Goal: Find specific page/section: Find specific page/section

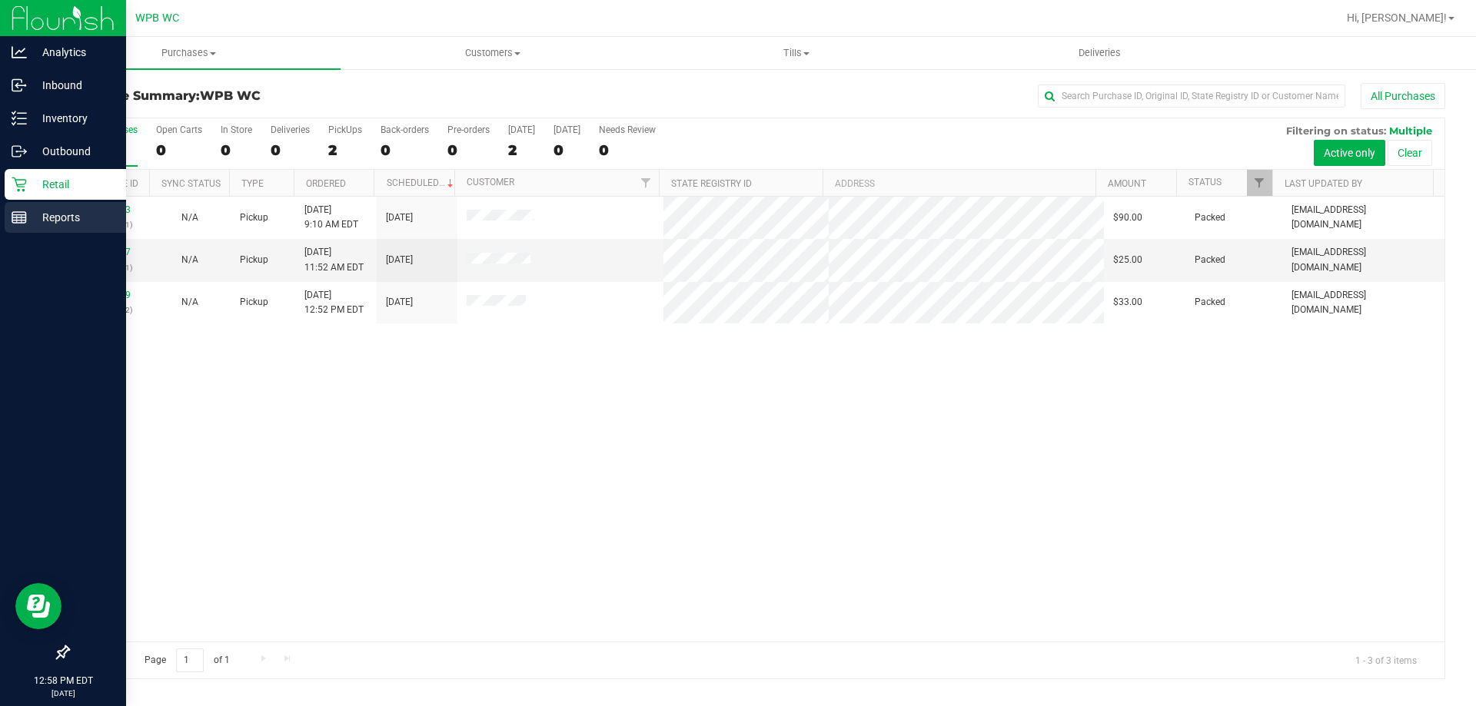
click at [35, 217] on p "Reports" at bounding box center [73, 217] width 92 height 18
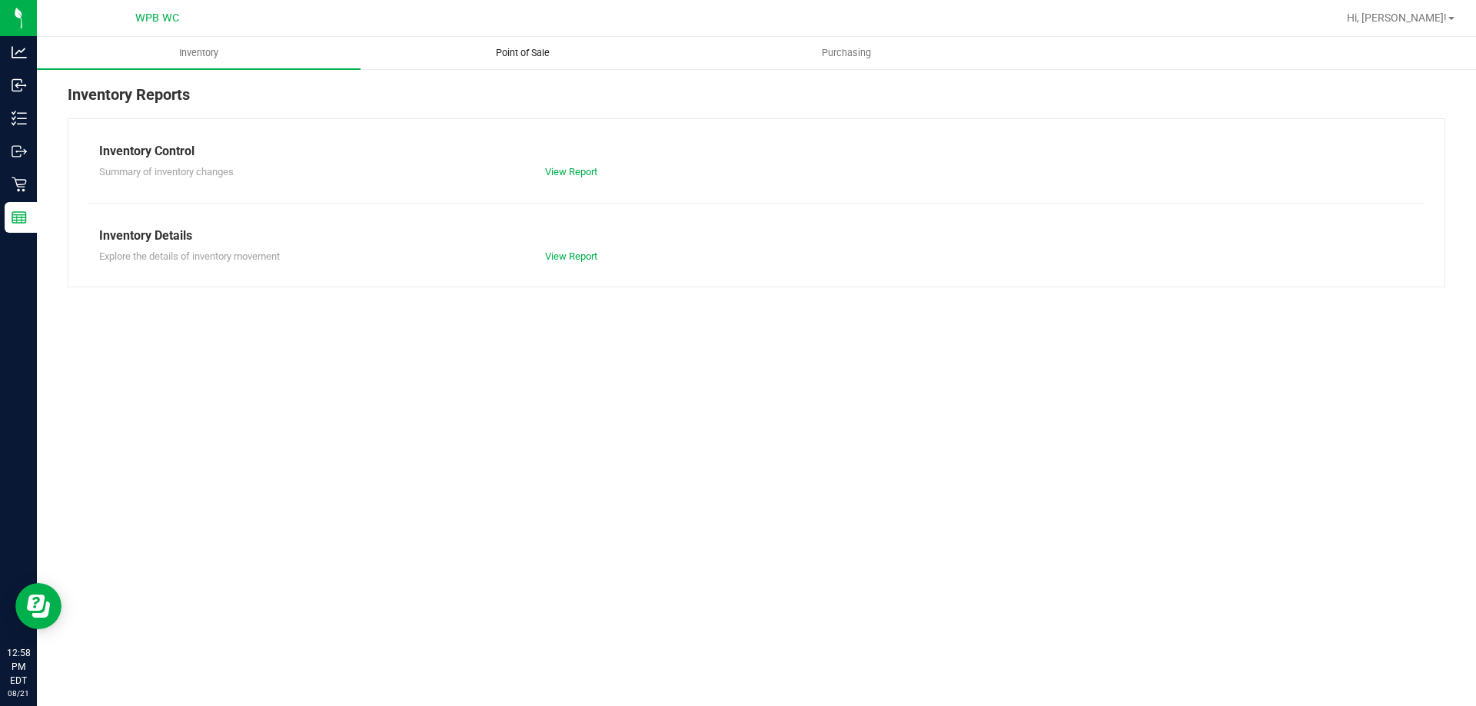
click at [541, 44] on uib-tab-heading "Point of Sale" at bounding box center [522, 53] width 322 height 31
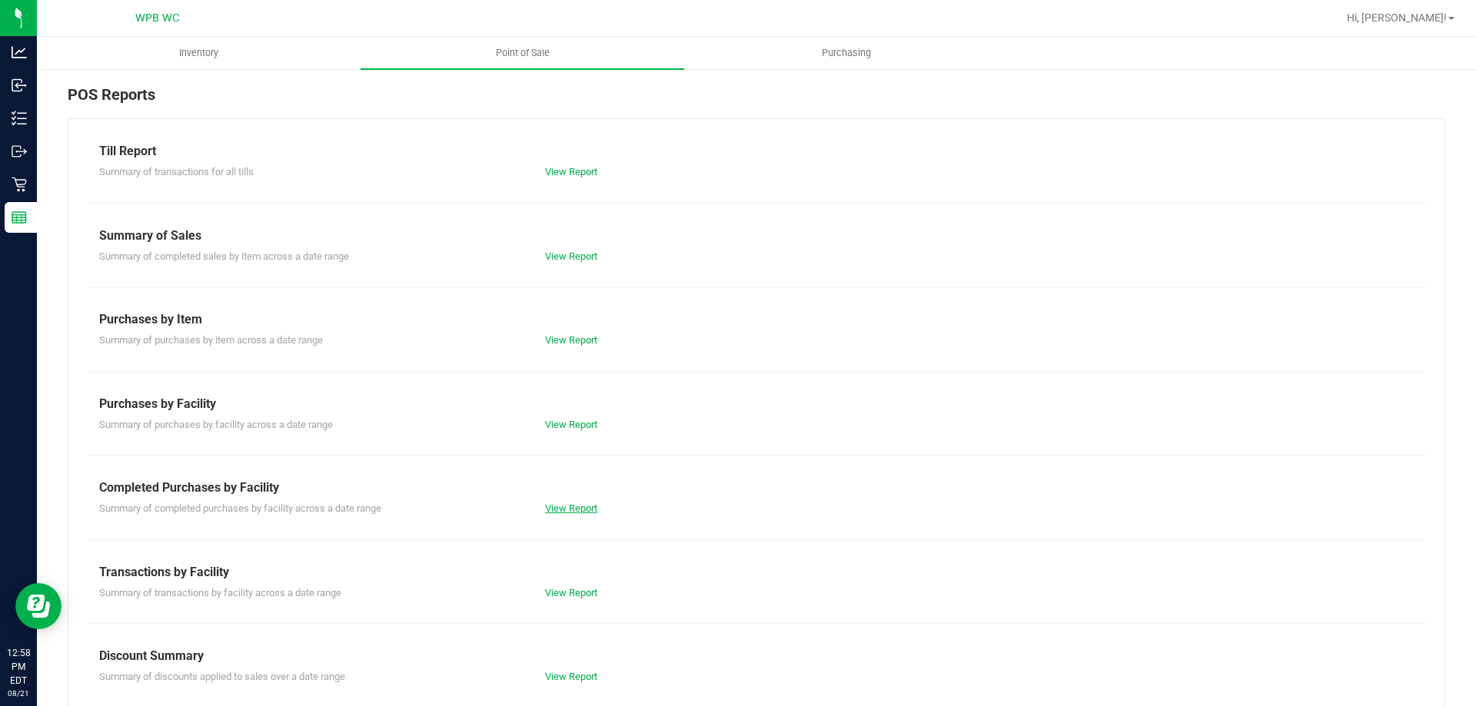
click at [546, 507] on link "View Report" at bounding box center [571, 509] width 52 height 12
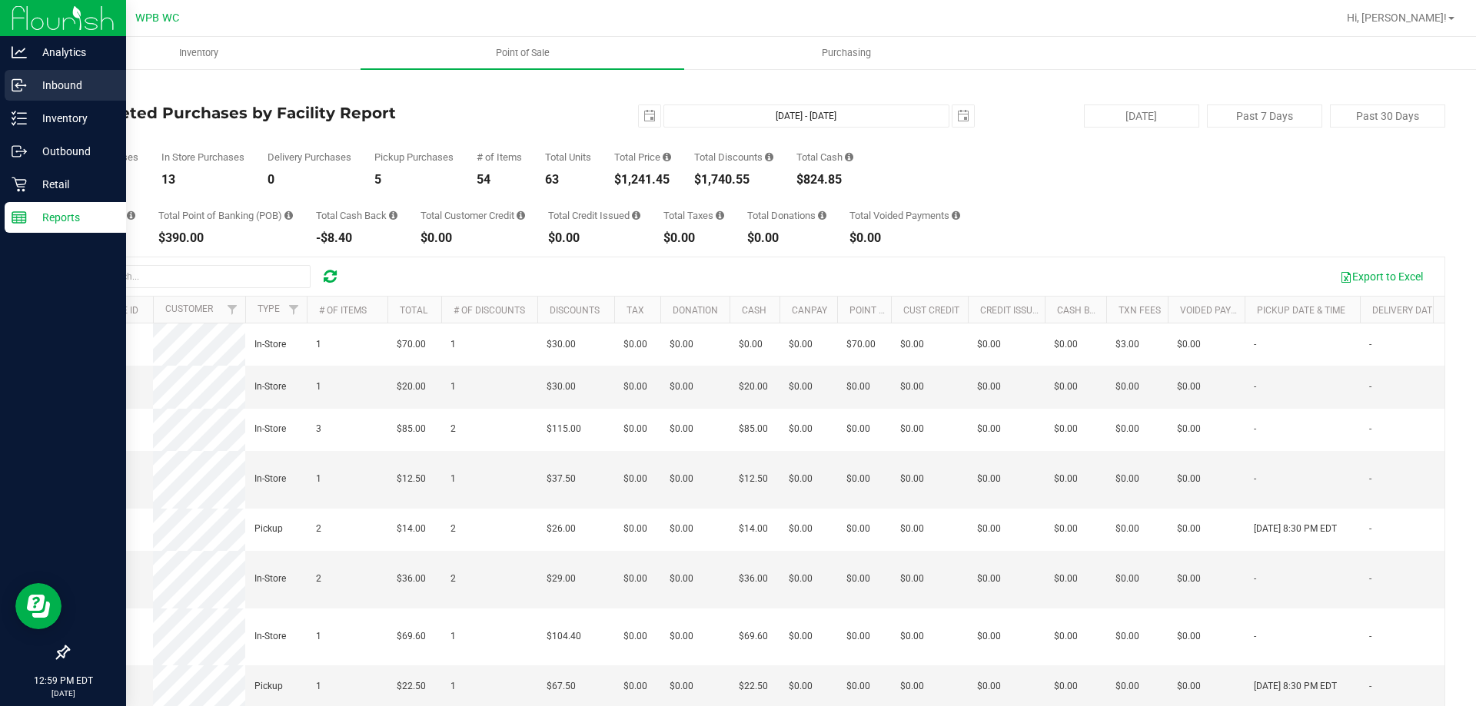
click at [35, 83] on p "Inbound" at bounding box center [73, 85] width 92 height 18
